Goal: Task Accomplishment & Management: Complete application form

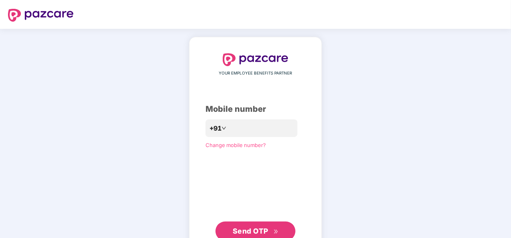
click at [267, 227] on span "Send OTP" at bounding box center [251, 230] width 36 height 8
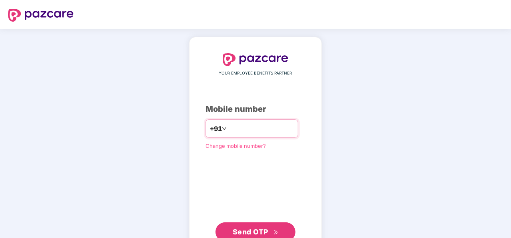
click at [246, 120] on div "**********" at bounding box center [252, 128] width 93 height 18
click at [237, 127] on input "**********" at bounding box center [261, 128] width 66 height 13
type input "*"
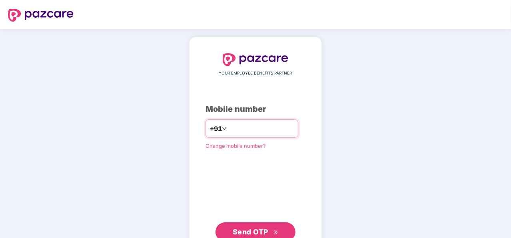
type input "**********"
click at [236, 232] on span "Send OTP" at bounding box center [251, 231] width 36 height 8
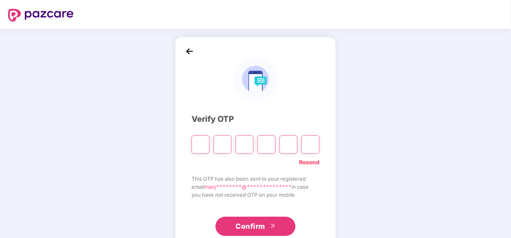
type input "*"
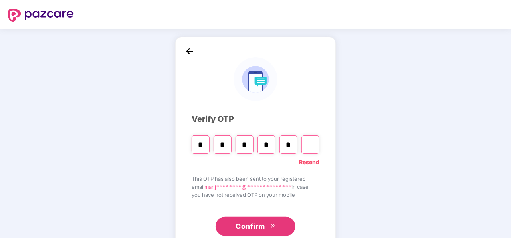
type input "*"
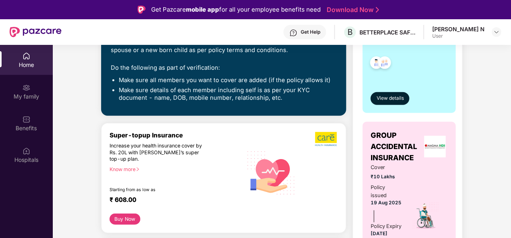
scroll to position [208, 0]
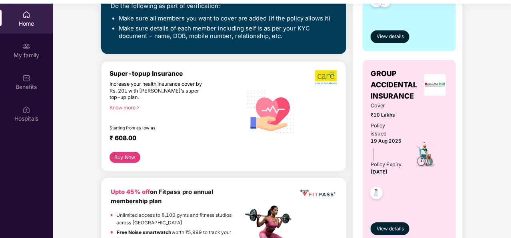
scroll to position [45, 0]
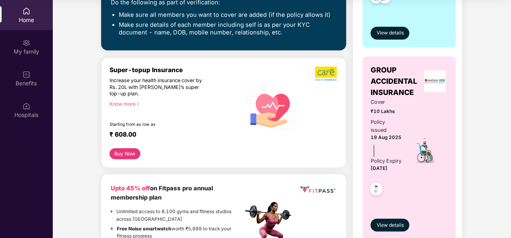
click at [445, 146] on div "Cover ₹10 Lakhs Policy issued [DATE] Policy Expiry [DATE]" at bounding box center [409, 150] width 77 height 104
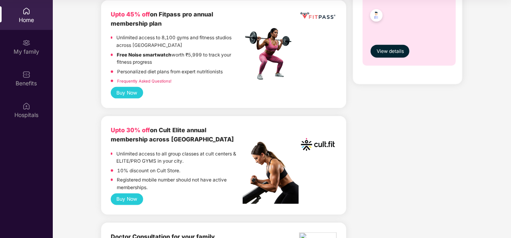
scroll to position [397, 0]
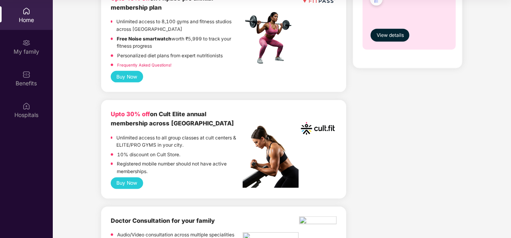
click at [136, 179] on button "Buy Now" at bounding box center [127, 183] width 32 height 12
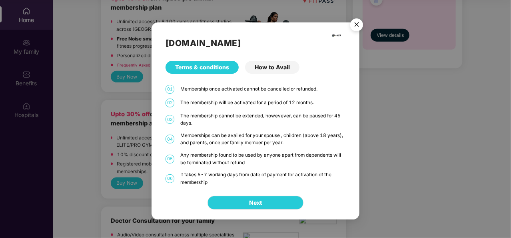
click at [270, 64] on div "How to Avail" at bounding box center [272, 67] width 54 height 13
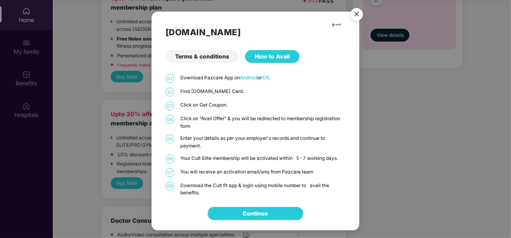
click at [190, 56] on div "Terms & conditions" at bounding box center [202, 56] width 73 height 13
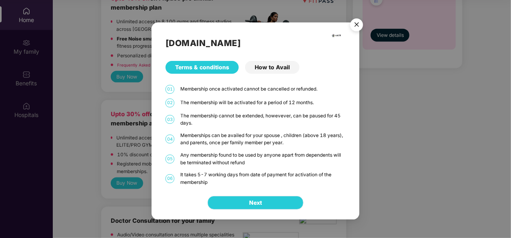
click at [274, 200] on button "Next" at bounding box center [256, 203] width 96 height 14
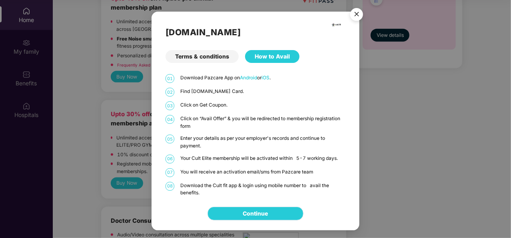
click at [268, 210] on link "Continue" at bounding box center [255, 213] width 25 height 9
click at [360, 8] on img "Close" at bounding box center [357, 15] width 22 height 22
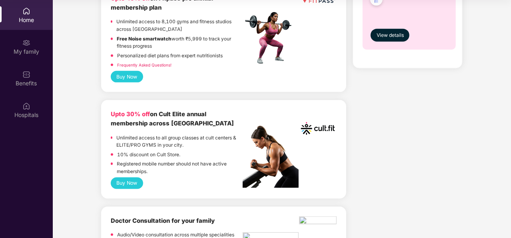
click at [129, 183] on button "Buy Now" at bounding box center [127, 183] width 32 height 12
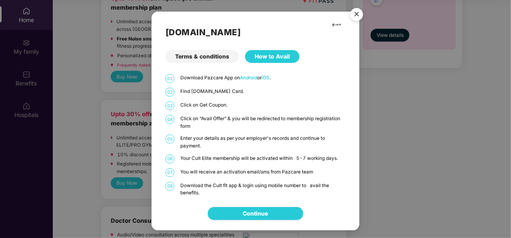
click at [252, 215] on link "Continue" at bounding box center [255, 213] width 25 height 9
click at [359, 14] on img "Close" at bounding box center [357, 15] width 22 height 22
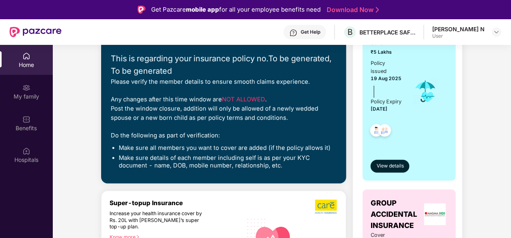
scroll to position [0, 0]
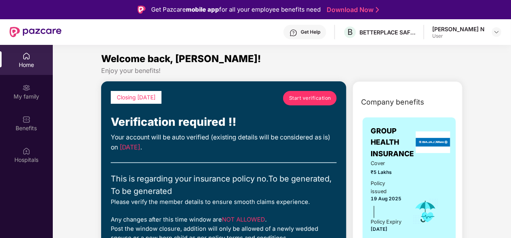
click at [306, 96] on span "Start verification" at bounding box center [310, 98] width 42 height 8
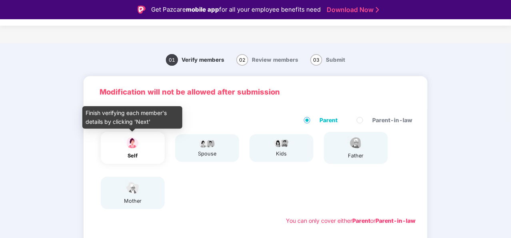
click at [128, 145] on img at bounding box center [133, 143] width 20 height 14
click at [133, 154] on div "self" at bounding box center [133, 156] width 20 height 8
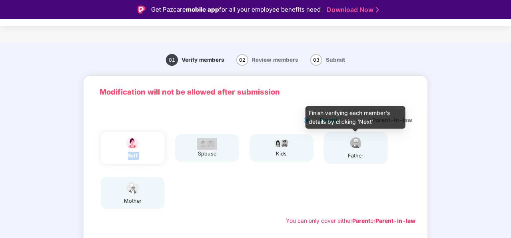
click at [358, 141] on img at bounding box center [356, 143] width 20 height 14
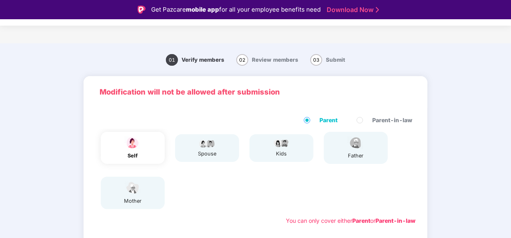
click at [488, 113] on div "01 Verify members 02 Review members 03 Submit Modification will not be allowed …" at bounding box center [255, 224] width 511 height 354
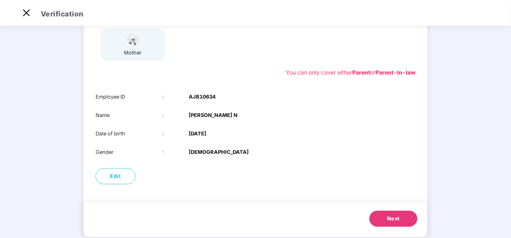
scroll to position [128, 0]
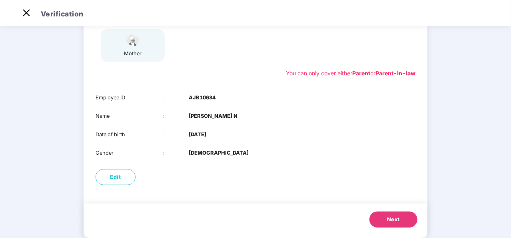
click at [46, 118] on div "01 Verify members 02 Review members 03 Submit Modification will not be allowed …" at bounding box center [255, 77] width 511 height 354
click at [466, 107] on div "01 Verify members 02 Review members 03 Submit Modification will not be allowed …" at bounding box center [255, 77] width 511 height 354
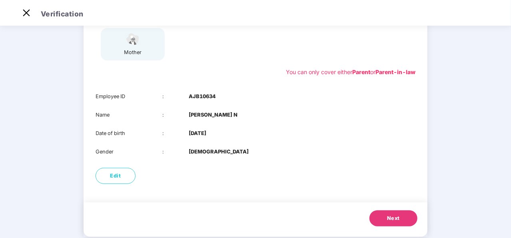
scroll to position [144, 0]
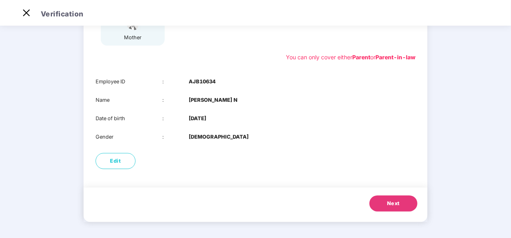
click at [382, 200] on button "Next" at bounding box center [394, 203] width 48 height 16
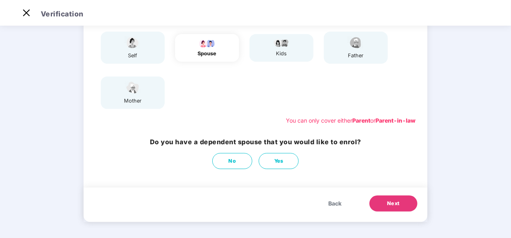
scroll to position [81, 0]
click at [237, 164] on button "No" at bounding box center [232, 161] width 40 height 16
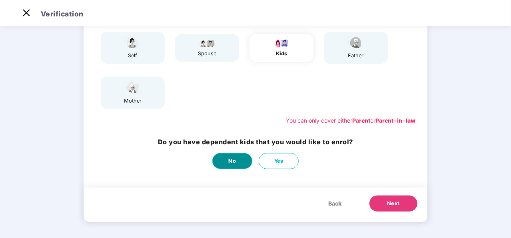
scroll to position [0, 0]
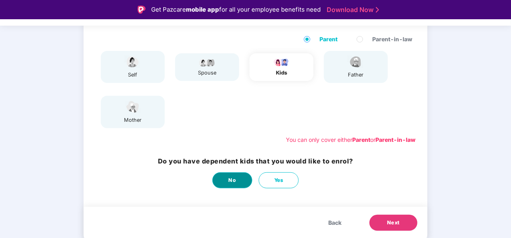
click at [237, 179] on button "No" at bounding box center [232, 180] width 40 height 16
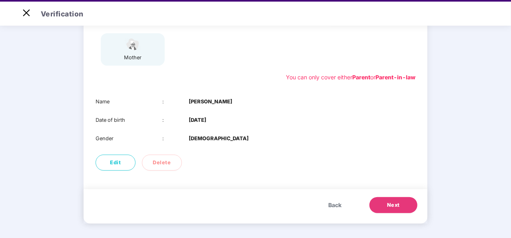
scroll to position [19, 0]
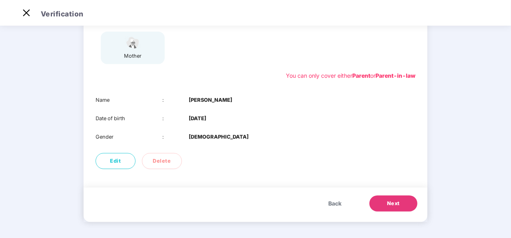
click at [390, 202] on span "Next" at bounding box center [393, 203] width 13 height 8
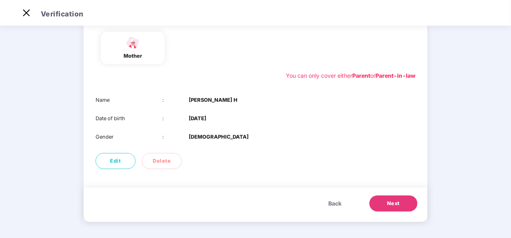
click at [390, 202] on span "Next" at bounding box center [393, 203] width 13 height 8
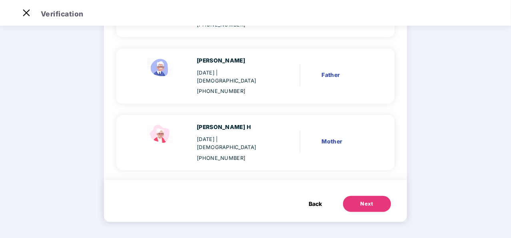
scroll to position [99, 0]
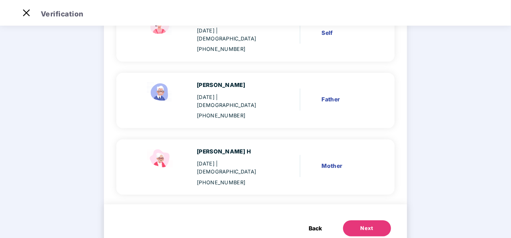
click at [439, 140] on main "Verify members 02 Review members 03 Submit Review members Details once submitte…" at bounding box center [255, 93] width 511 height 337
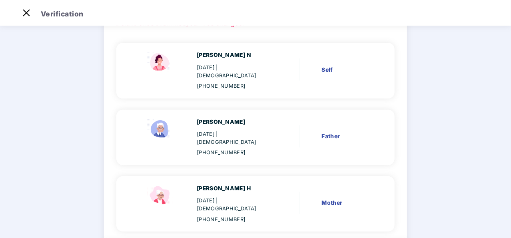
scroll to position [51, 0]
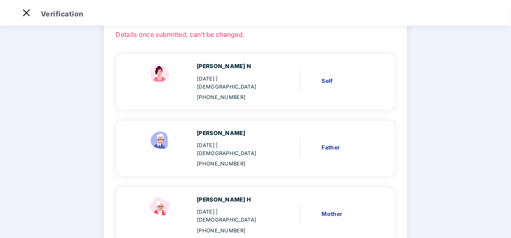
click at [313, 103] on div "[PERSON_NAME] N [DATE] | [DEMOGRAPHIC_DATA] [PHONE_NUMBER] Self [PERSON_NAME] H…" at bounding box center [255, 147] width 278 height 209
click at [327, 143] on div "Father" at bounding box center [346, 147] width 49 height 9
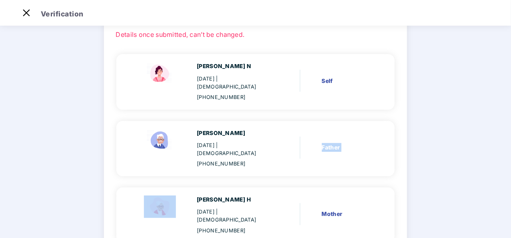
click at [327, 143] on div "Father" at bounding box center [346, 147] width 49 height 9
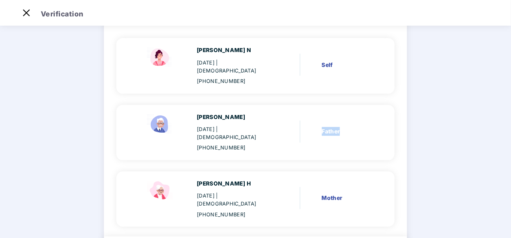
scroll to position [99, 0]
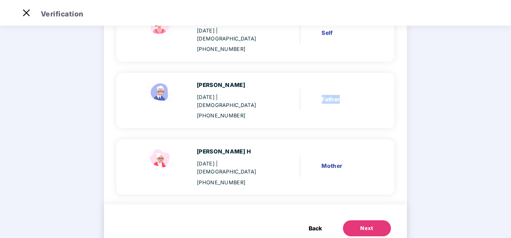
click at [358, 220] on button "Next" at bounding box center [367, 228] width 48 height 16
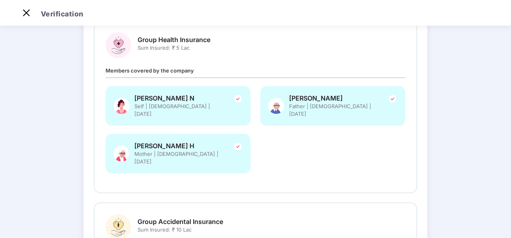
scroll to position [0, 0]
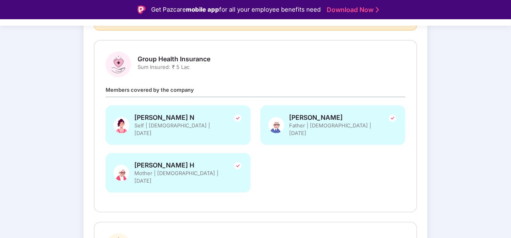
click at [342, 172] on div "[PERSON_NAME] N Self | [DEMOGRAPHIC_DATA] | [DATE] [PERSON_NAME] H Father | [DE…" at bounding box center [256, 152] width 310 height 95
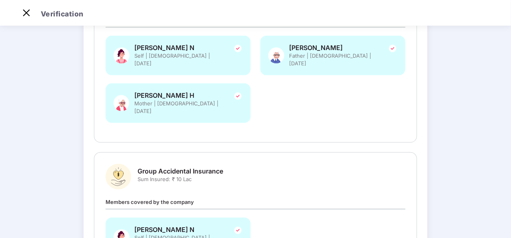
scroll to position [149, 0]
click at [343, 96] on div "[PERSON_NAME] N Self | [DEMOGRAPHIC_DATA] | [DATE] [PERSON_NAME] H Father | [DE…" at bounding box center [256, 83] width 310 height 95
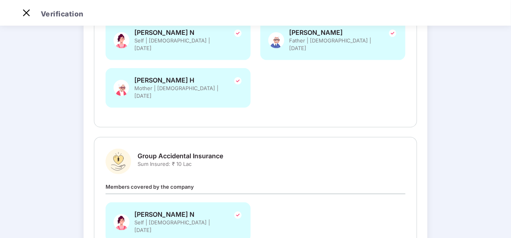
scroll to position [229, 0]
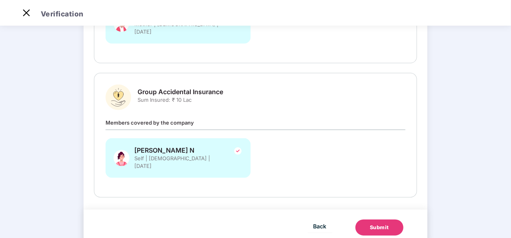
click at [39, 112] on div "Verify members Review members 03 Submit Review and Submit Details once submitte…" at bounding box center [255, 30] width 511 height 462
click at [314, 221] on span "Back" at bounding box center [320, 226] width 13 height 10
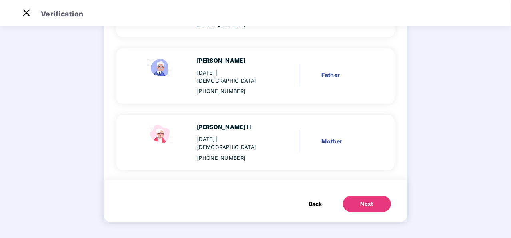
scroll to position [99, 0]
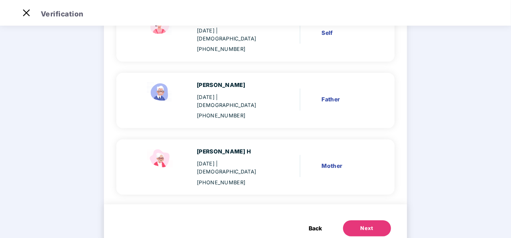
click at [334, 161] on div "Mother" at bounding box center [346, 165] width 49 height 9
click at [320, 224] on span "Back" at bounding box center [315, 228] width 13 height 9
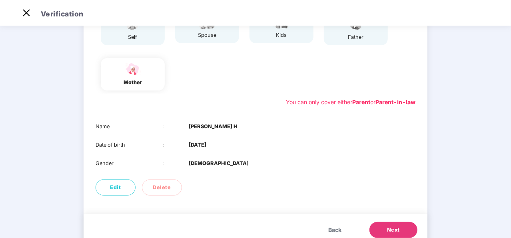
scroll to position [97, 0]
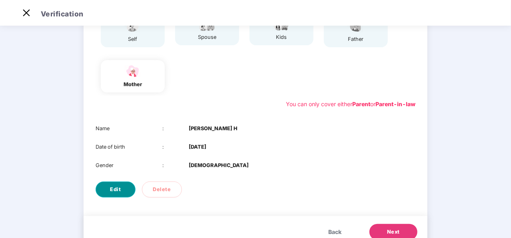
click at [106, 186] on button "Edit" at bounding box center [116, 189] width 40 height 16
select select "******"
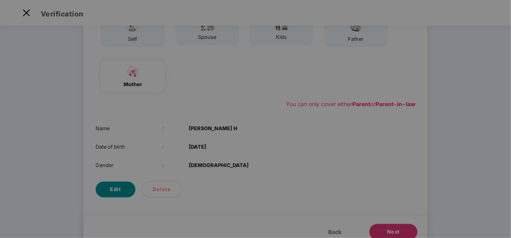
scroll to position [0, 0]
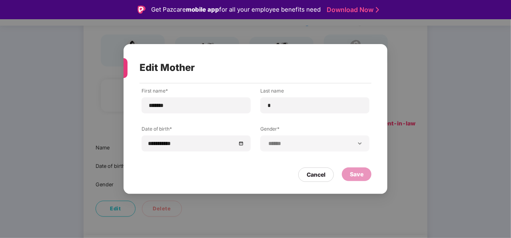
click at [356, 177] on div "Save" at bounding box center [357, 174] width 14 height 9
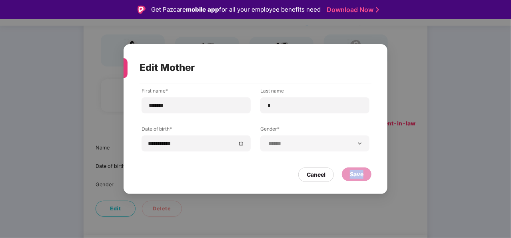
click at [356, 177] on div "Save" at bounding box center [357, 174] width 14 height 9
click at [196, 104] on input "*******" at bounding box center [196, 105] width 96 height 8
click at [280, 108] on input "*" at bounding box center [315, 105] width 96 height 8
click at [238, 187] on div "**********" at bounding box center [256, 119] width 264 height 150
click at [317, 175] on div "Cancel" at bounding box center [316, 174] width 19 height 9
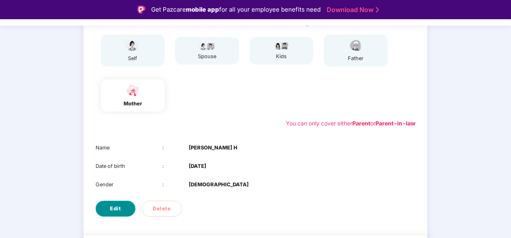
click at [117, 212] on span "Edit" at bounding box center [115, 208] width 11 height 8
select select "******"
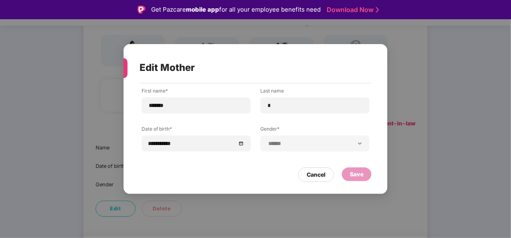
click at [353, 174] on div "Save" at bounding box center [357, 174] width 14 height 9
click at [427, 171] on div "**********" at bounding box center [255, 119] width 511 height 238
click at [325, 176] on div "Cancel" at bounding box center [316, 174] width 19 height 9
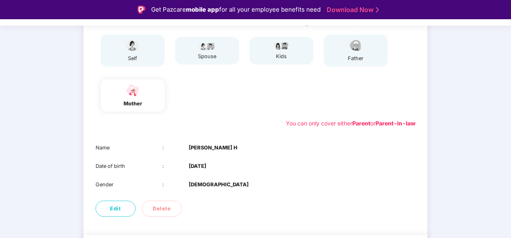
click at [480, 140] on div "01 Verify members 02 Review members 03 Submit Modification will not be allowed …" at bounding box center [255, 117] width 511 height 335
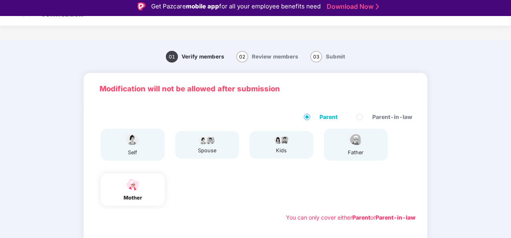
click at [350, 139] on img at bounding box center [356, 139] width 20 height 14
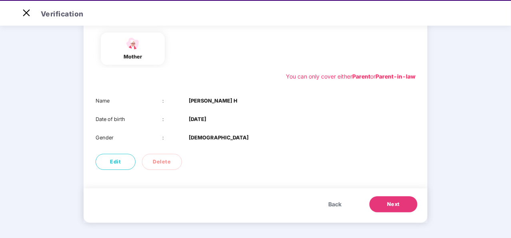
scroll to position [19, 0]
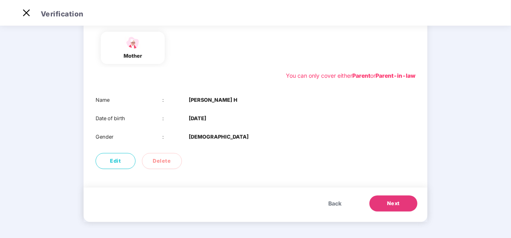
click at [334, 203] on span "Back" at bounding box center [334, 203] width 13 height 9
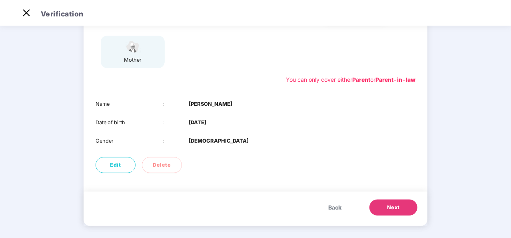
scroll to position [126, 0]
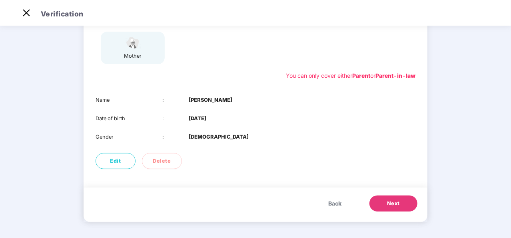
click at [340, 202] on span "Back" at bounding box center [334, 203] width 13 height 9
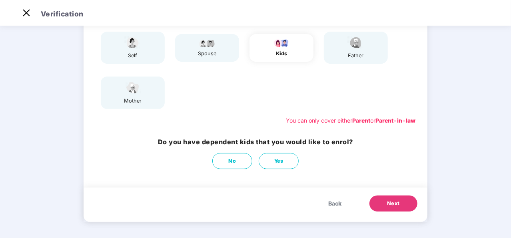
click at [340, 202] on span "Back" at bounding box center [334, 203] width 13 height 9
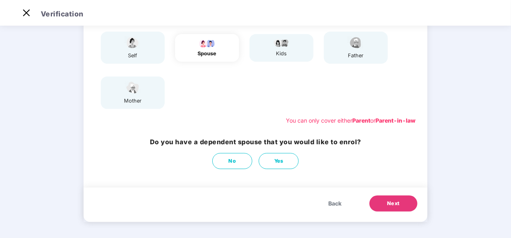
click at [340, 202] on span "Back" at bounding box center [334, 203] width 13 height 9
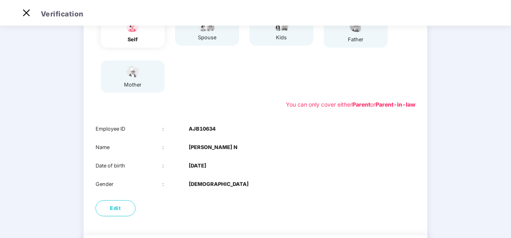
scroll to position [144, 0]
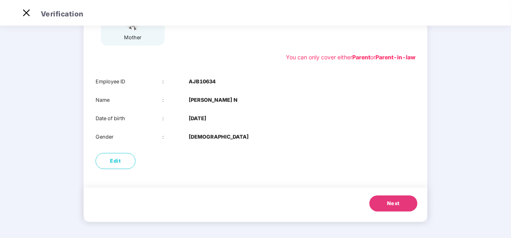
click at [398, 199] on span "Next" at bounding box center [393, 203] width 13 height 8
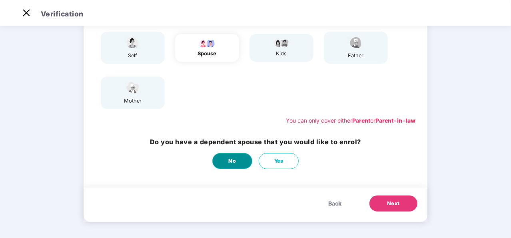
click at [226, 161] on button "No" at bounding box center [232, 161] width 40 height 16
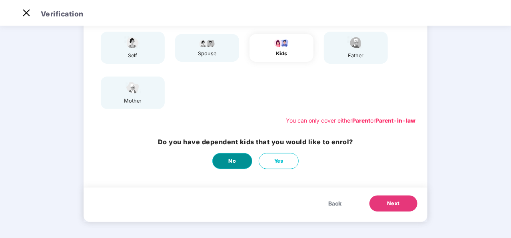
scroll to position [0, 0]
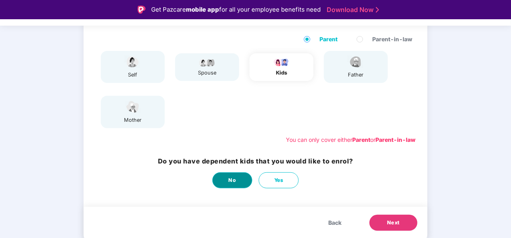
click at [229, 175] on button "No" at bounding box center [232, 180] width 40 height 16
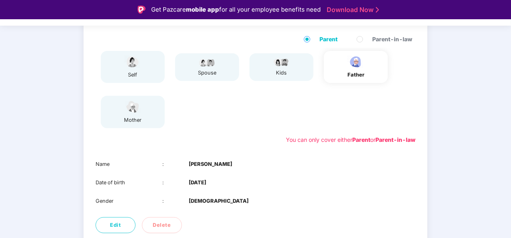
click at [452, 184] on div "01 Verify members 02 Review members 03 Submit Modification will not be allowed …" at bounding box center [255, 133] width 511 height 335
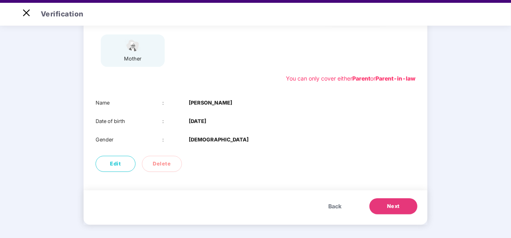
scroll to position [19, 0]
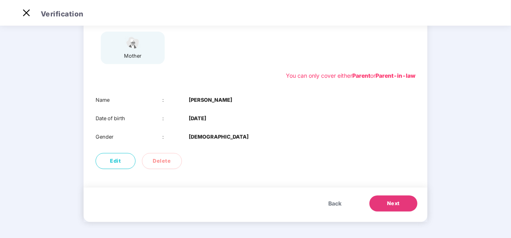
click at [405, 201] on button "Next" at bounding box center [394, 203] width 48 height 16
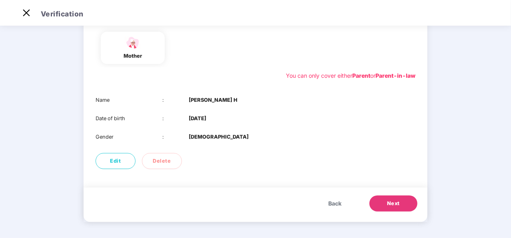
click at [405, 201] on button "Next" at bounding box center [394, 203] width 48 height 16
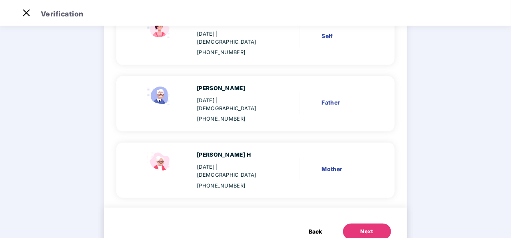
scroll to position [99, 0]
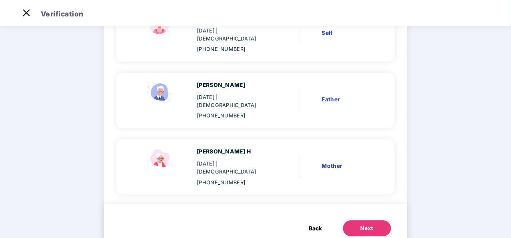
click at [366, 224] on div "Next" at bounding box center [367, 228] width 13 height 8
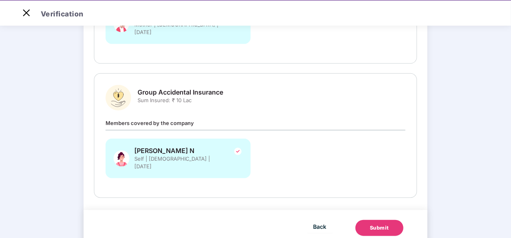
scroll to position [229, 0]
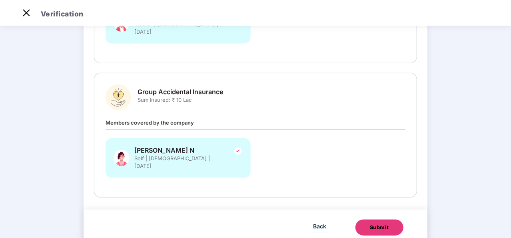
click at [366, 219] on button "Submit" at bounding box center [380, 227] width 48 height 16
